Goal: Information Seeking & Learning: Find specific fact

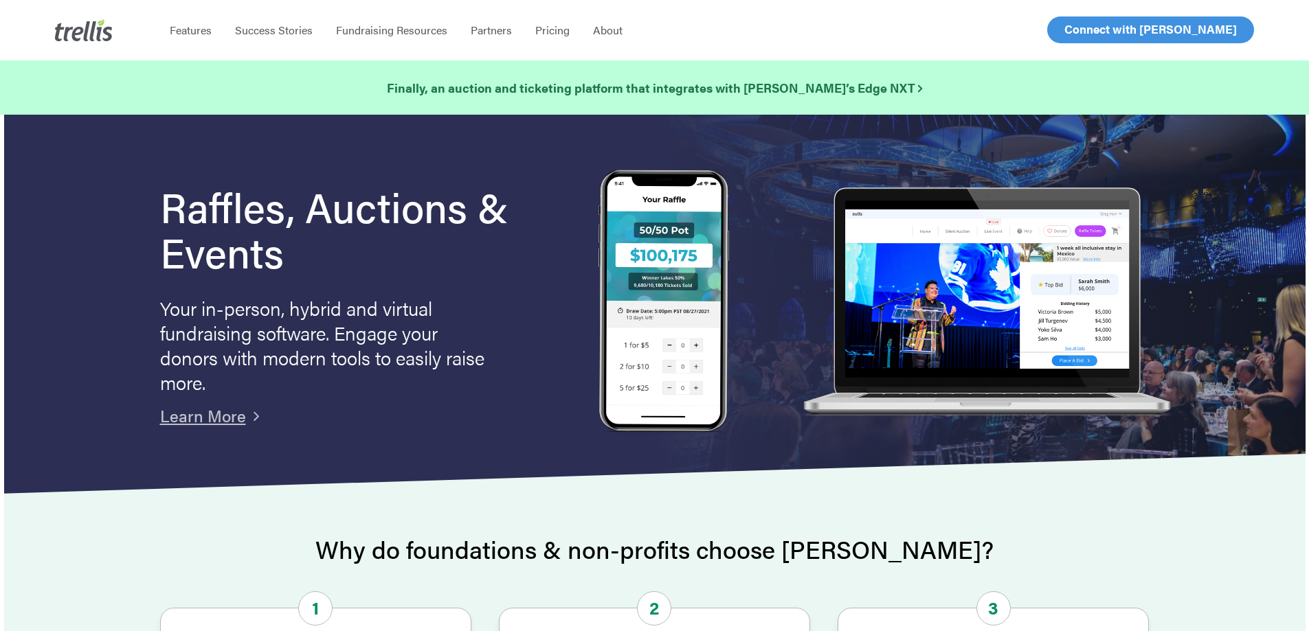
click at [1084, 29] on span "Log In" at bounding box center [1080, 29] width 33 height 16
click at [1067, 34] on span "Log In" at bounding box center [1080, 29] width 33 height 16
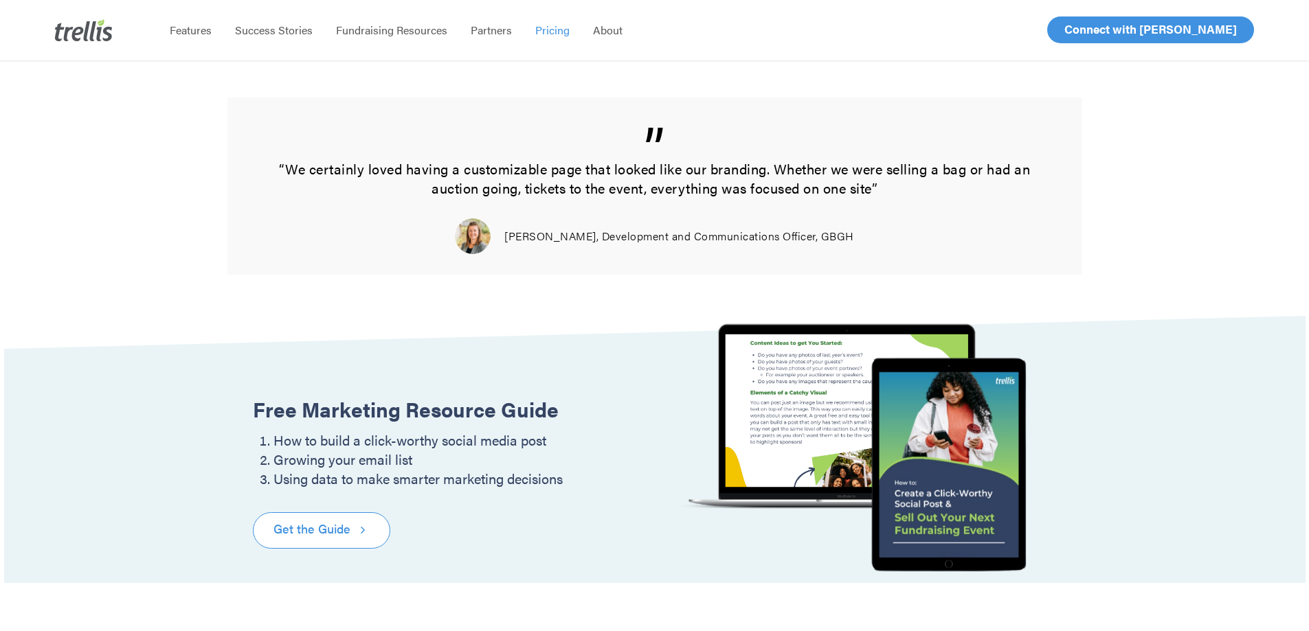
scroll to position [1099, 0]
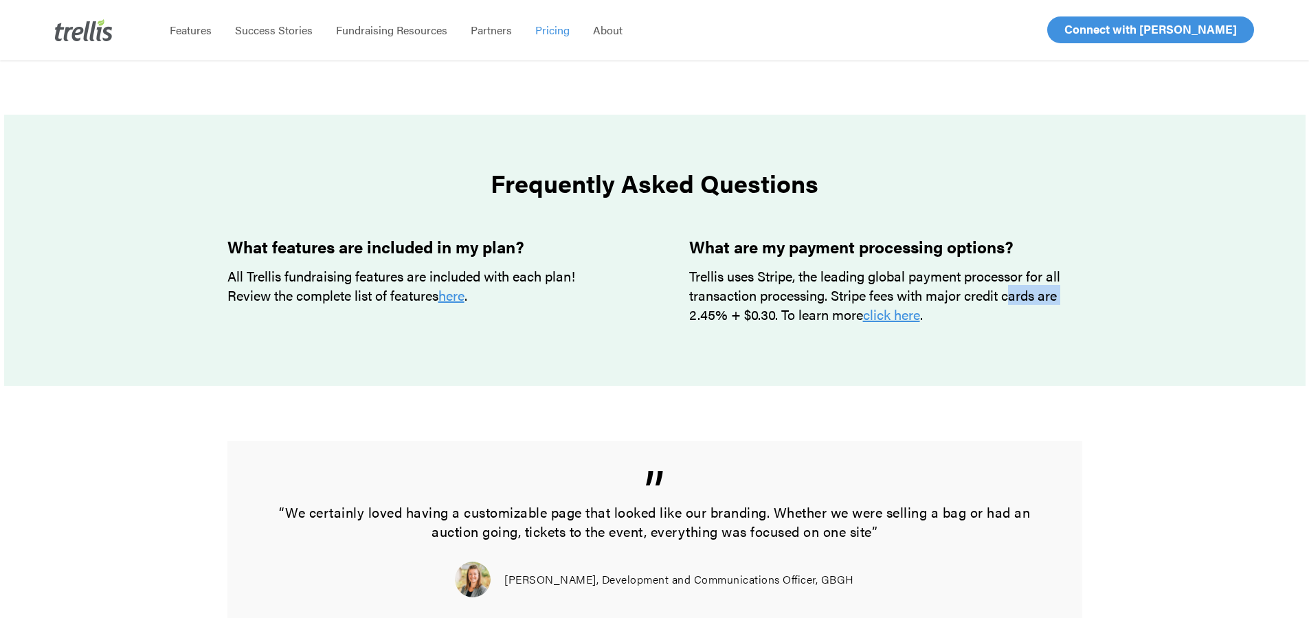
drag, startPoint x: 681, startPoint y: 316, endPoint x: 1021, endPoint y: 294, distance: 340.8
click at [1021, 294] on div "What are my payment processing options? Trellis uses Stripe, the leading global…" at bounding box center [872, 301] width 418 height 127
click at [161, 362] on div at bounding box center [654, 250] width 1301 height 271
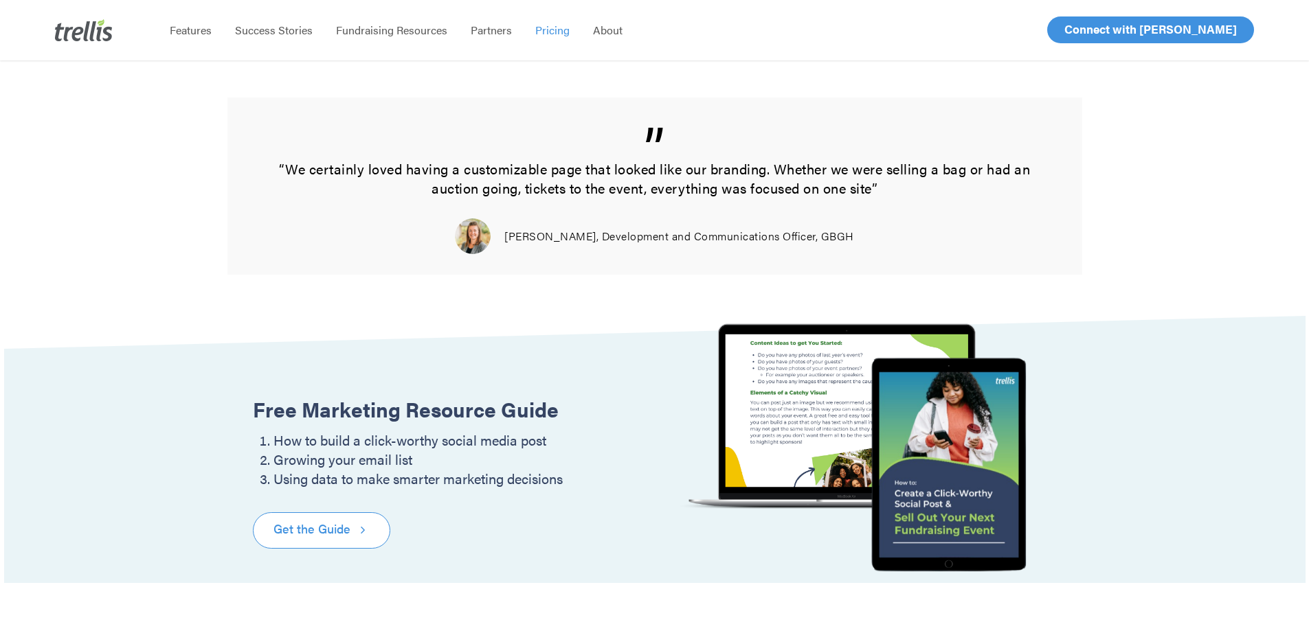
scroll to position [1672, 0]
